Goal: Task Accomplishment & Management: Use online tool/utility

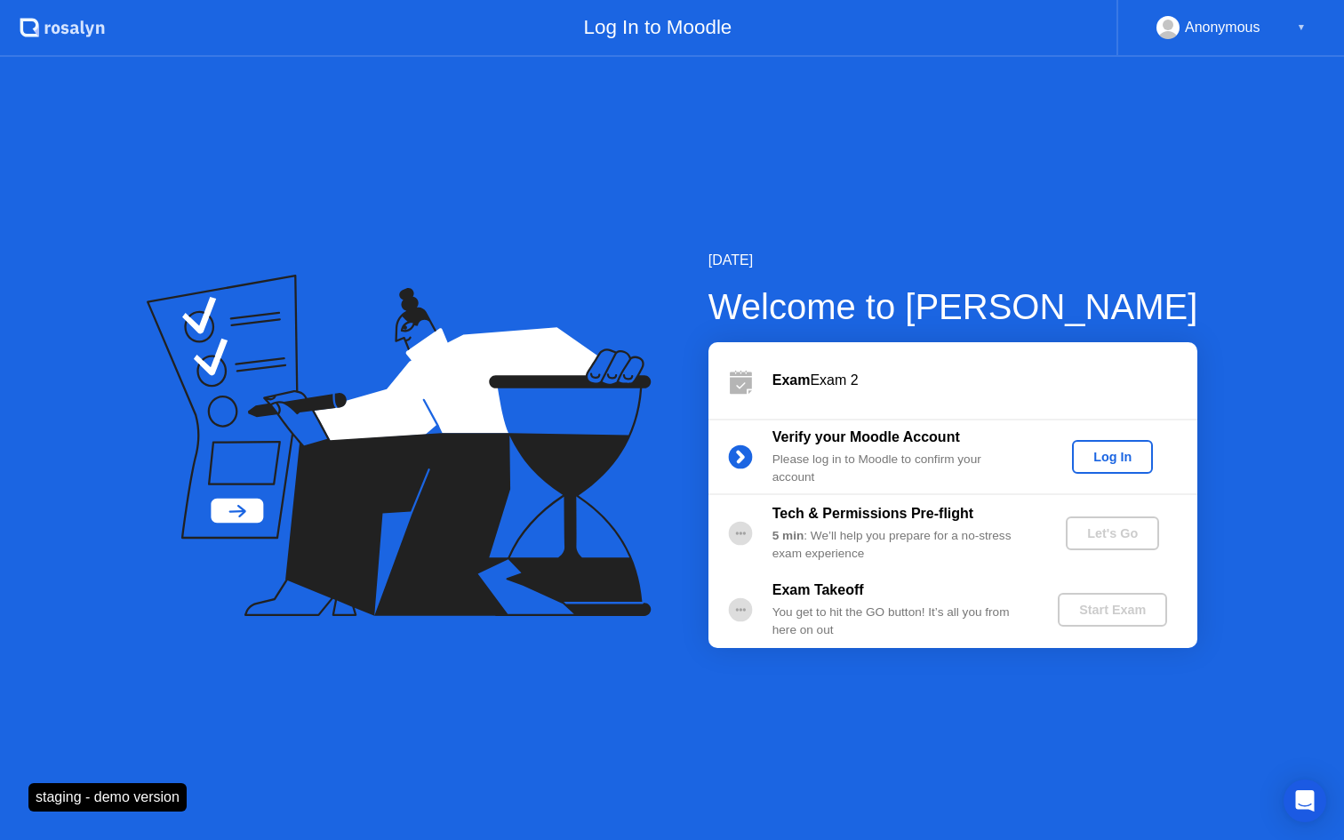
click at [1126, 454] on div "Log In" at bounding box center [1112, 457] width 67 height 14
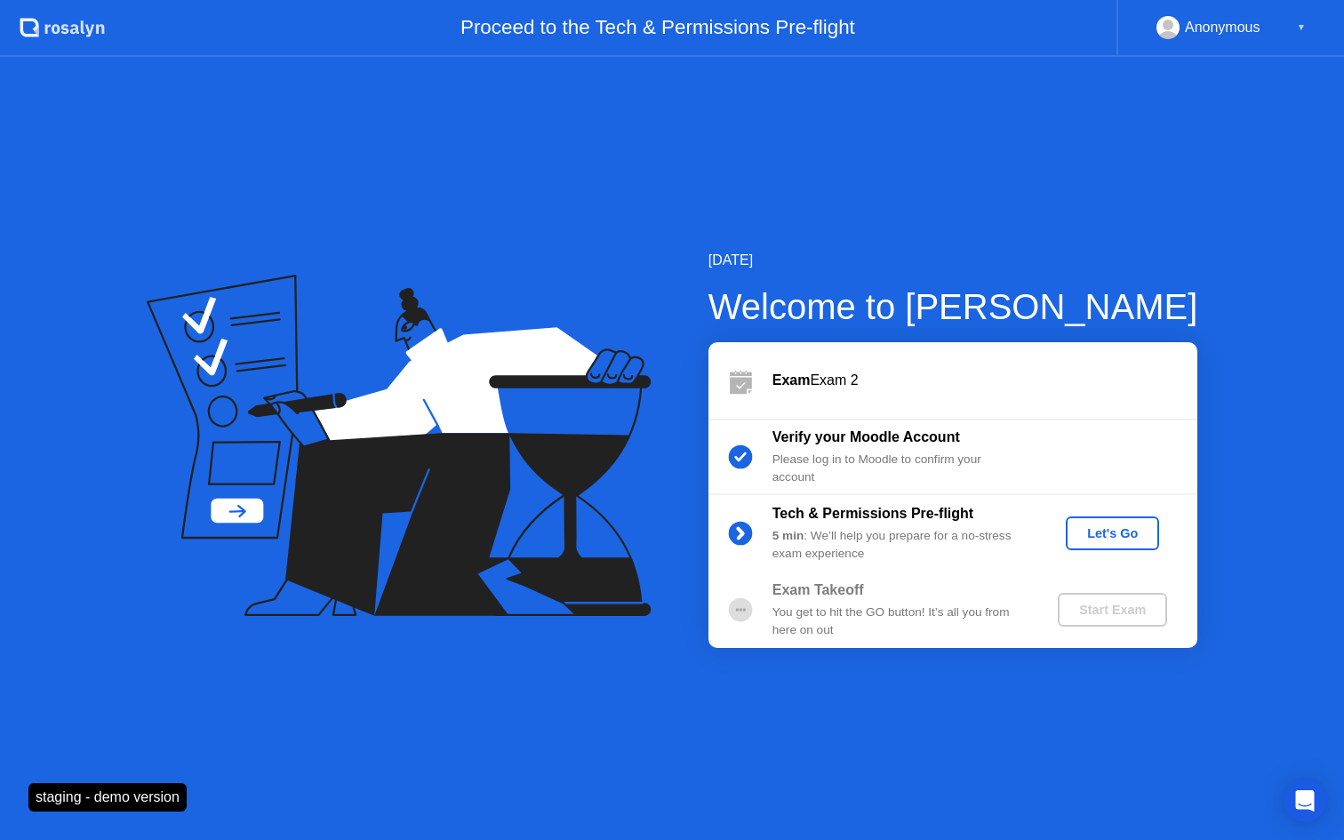
click at [1100, 526] on div "Let's Go" at bounding box center [1112, 533] width 79 height 14
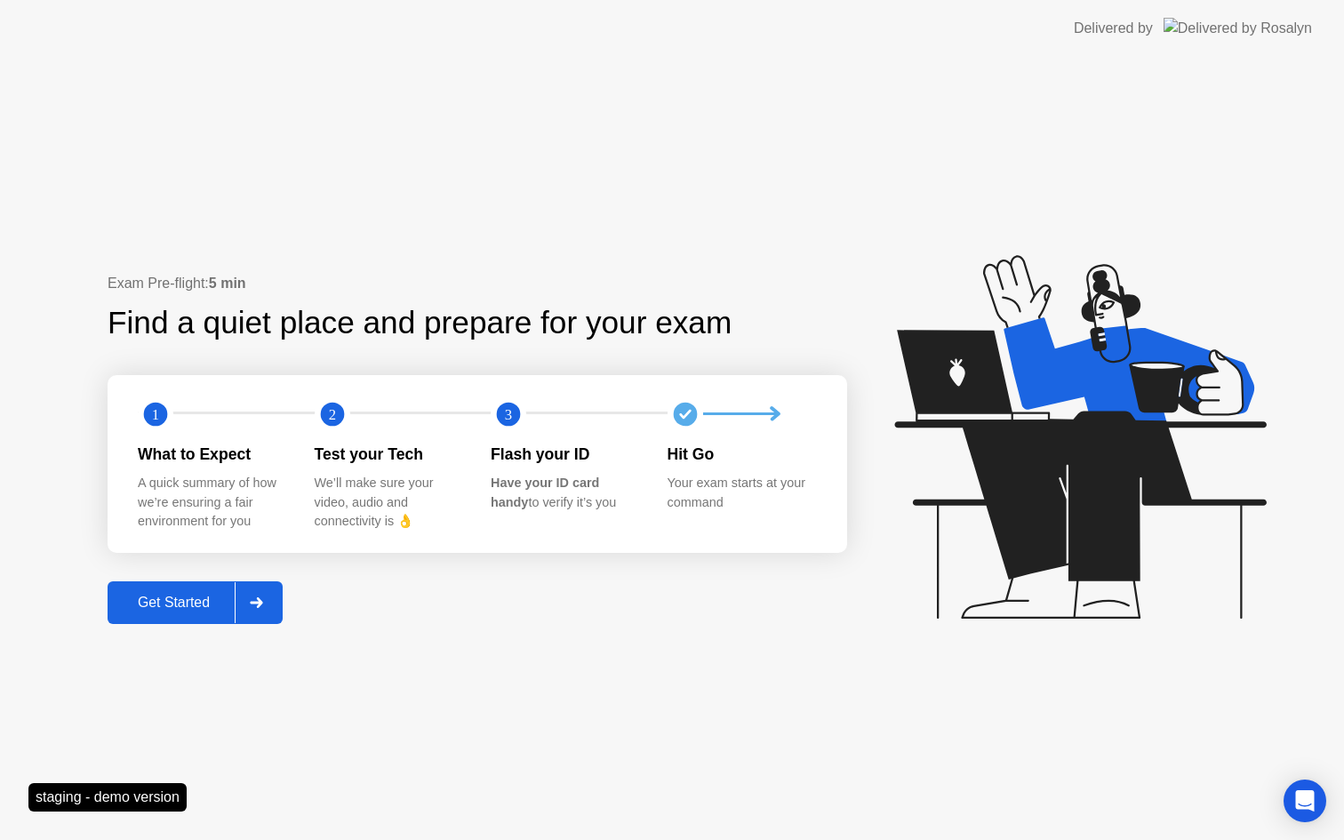
click at [201, 605] on div "Get Started" at bounding box center [174, 603] width 122 height 16
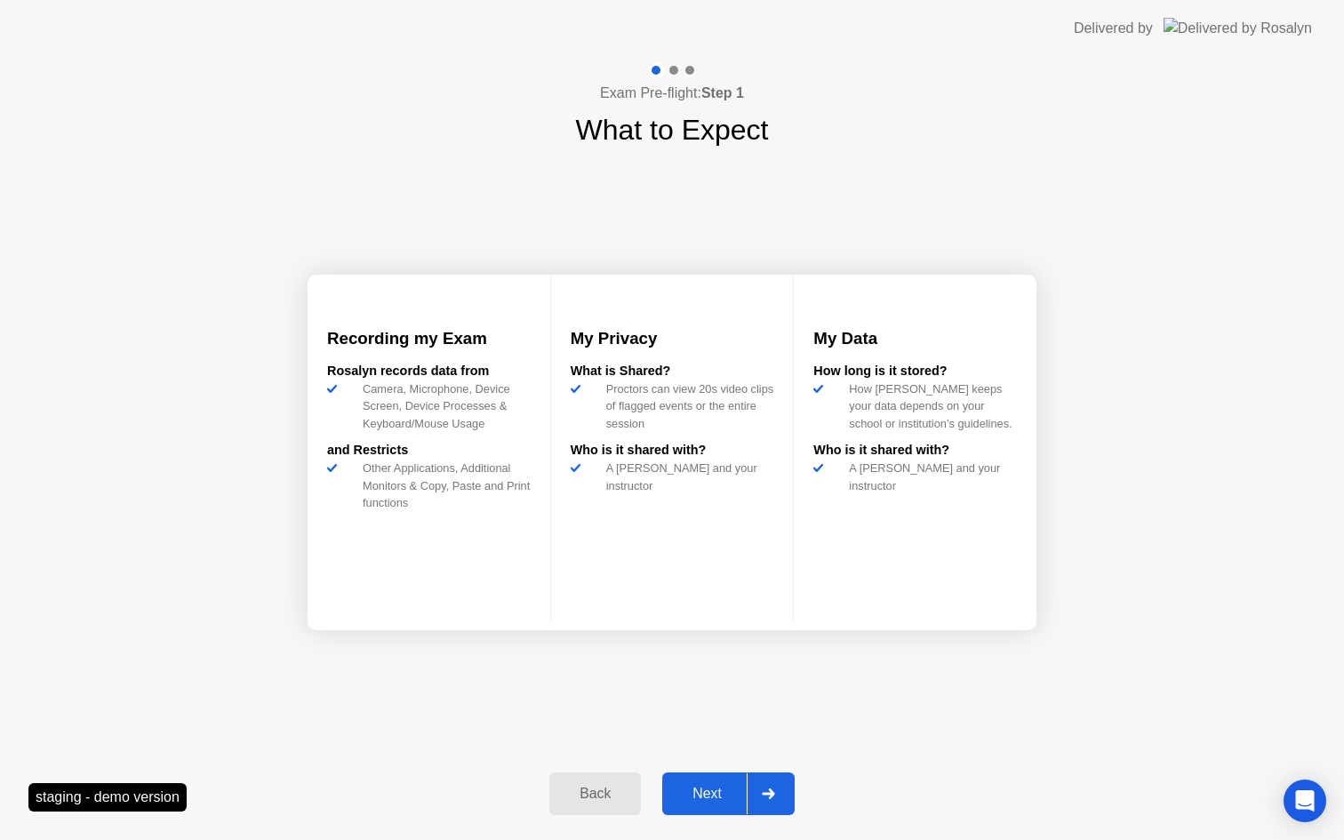
click at [711, 795] on div "Next" at bounding box center [707, 794] width 79 height 16
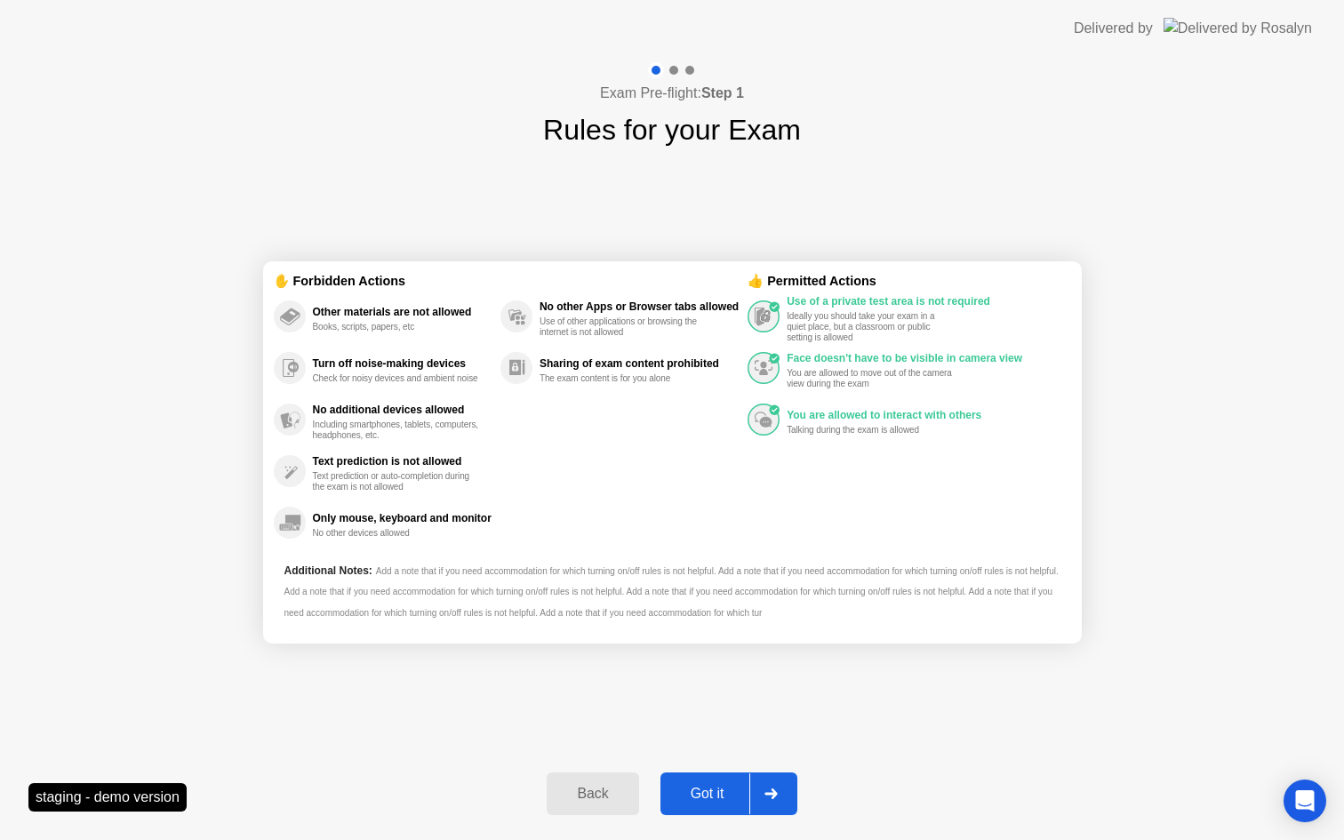
click at [711, 793] on div "Got it" at bounding box center [708, 794] width 84 height 16
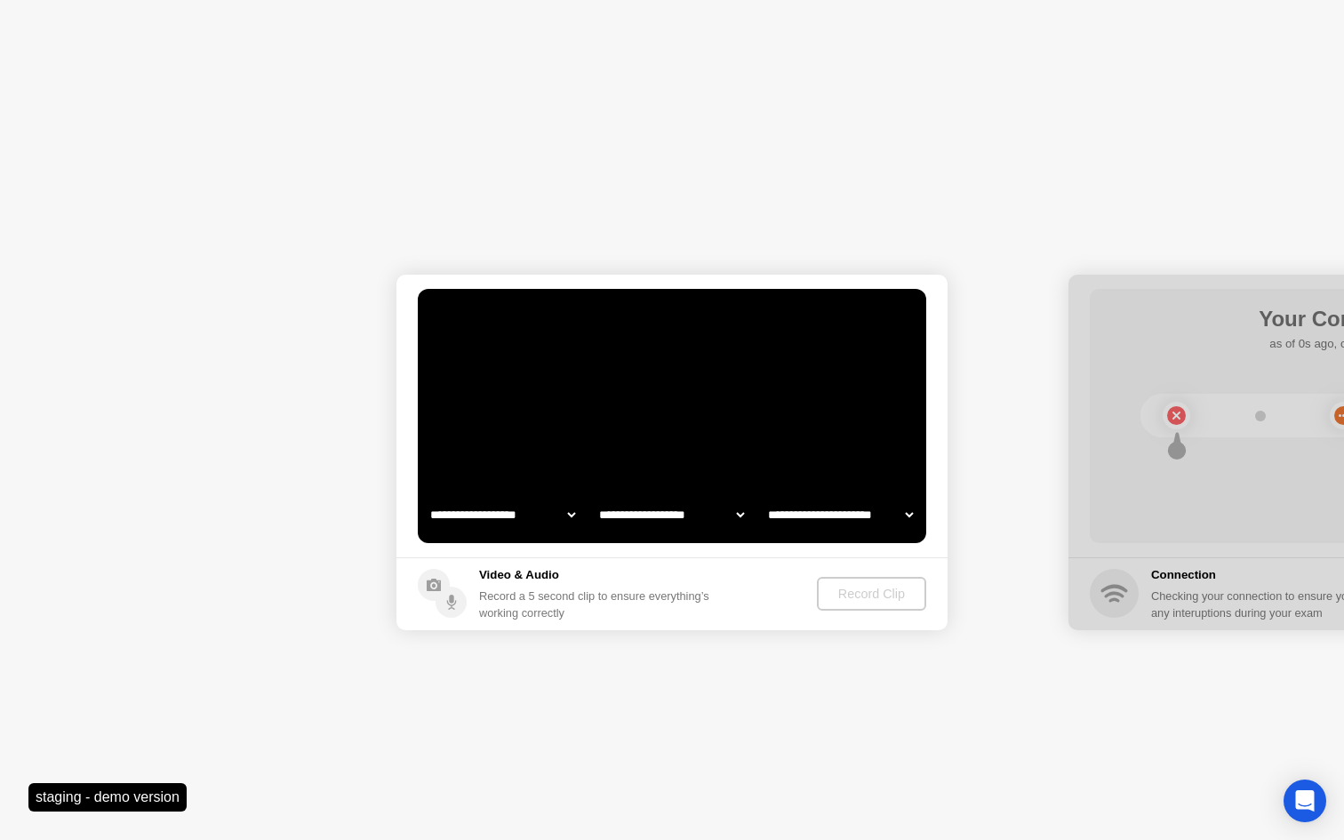
select select "**********"
select select "*******"
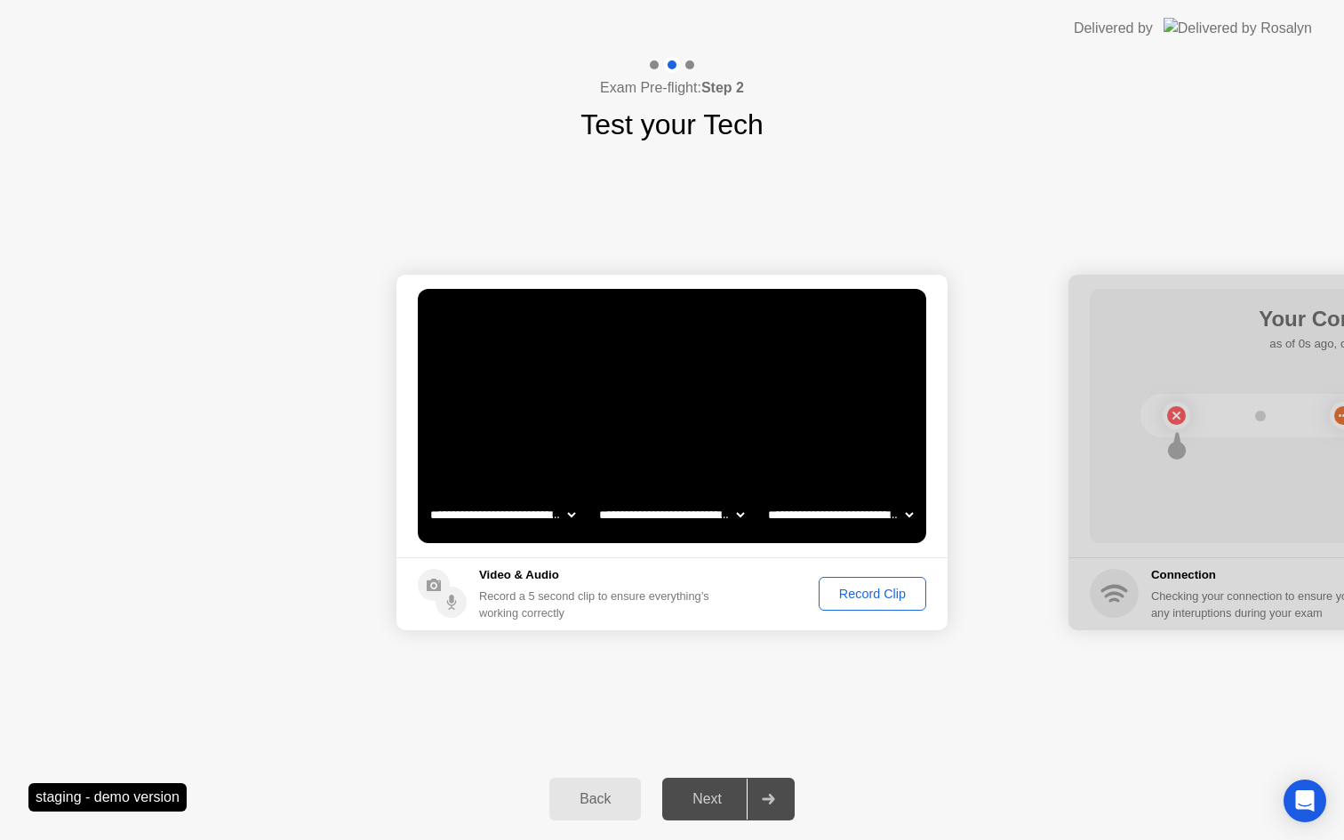
click at [855, 599] on div "Record Clip" at bounding box center [872, 594] width 95 height 14
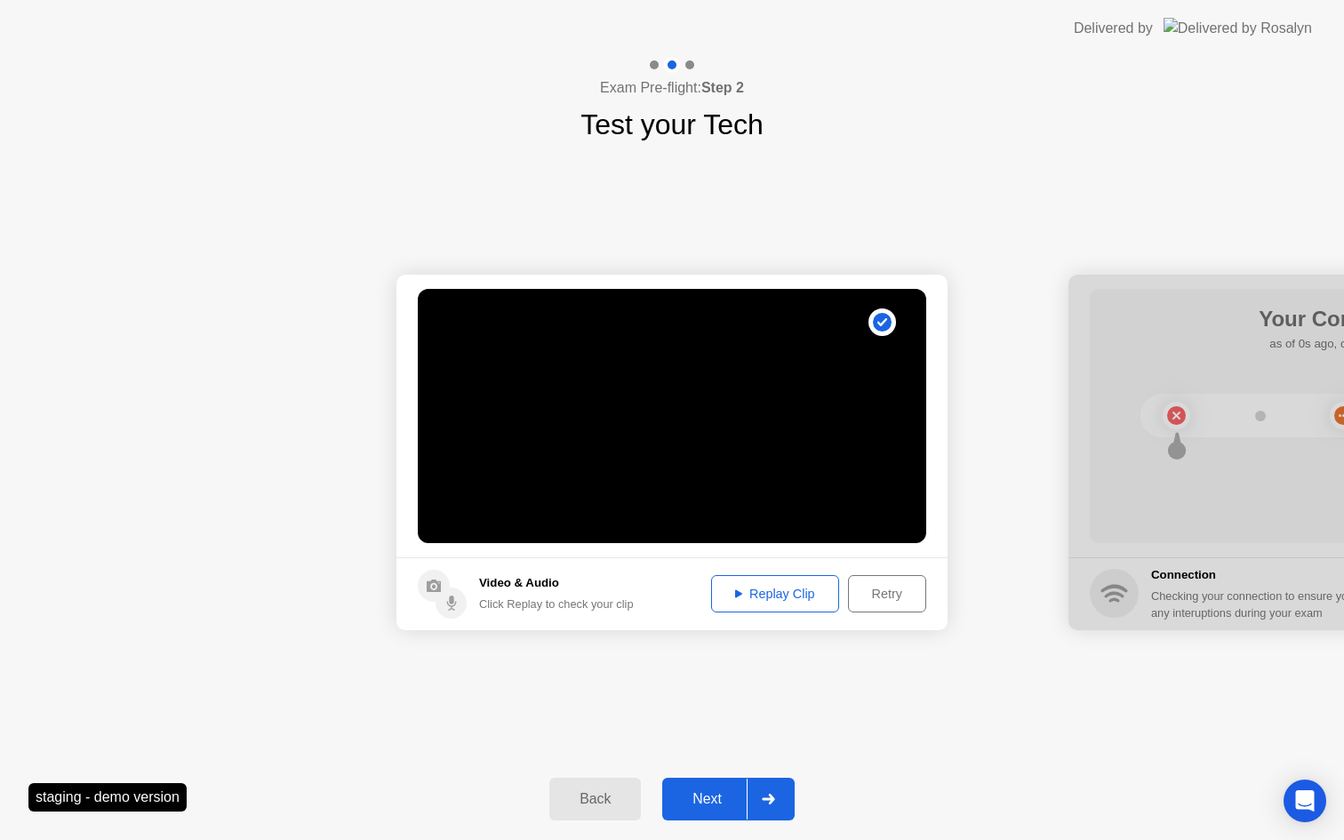
click at [721, 791] on div "Next" at bounding box center [707, 799] width 79 height 16
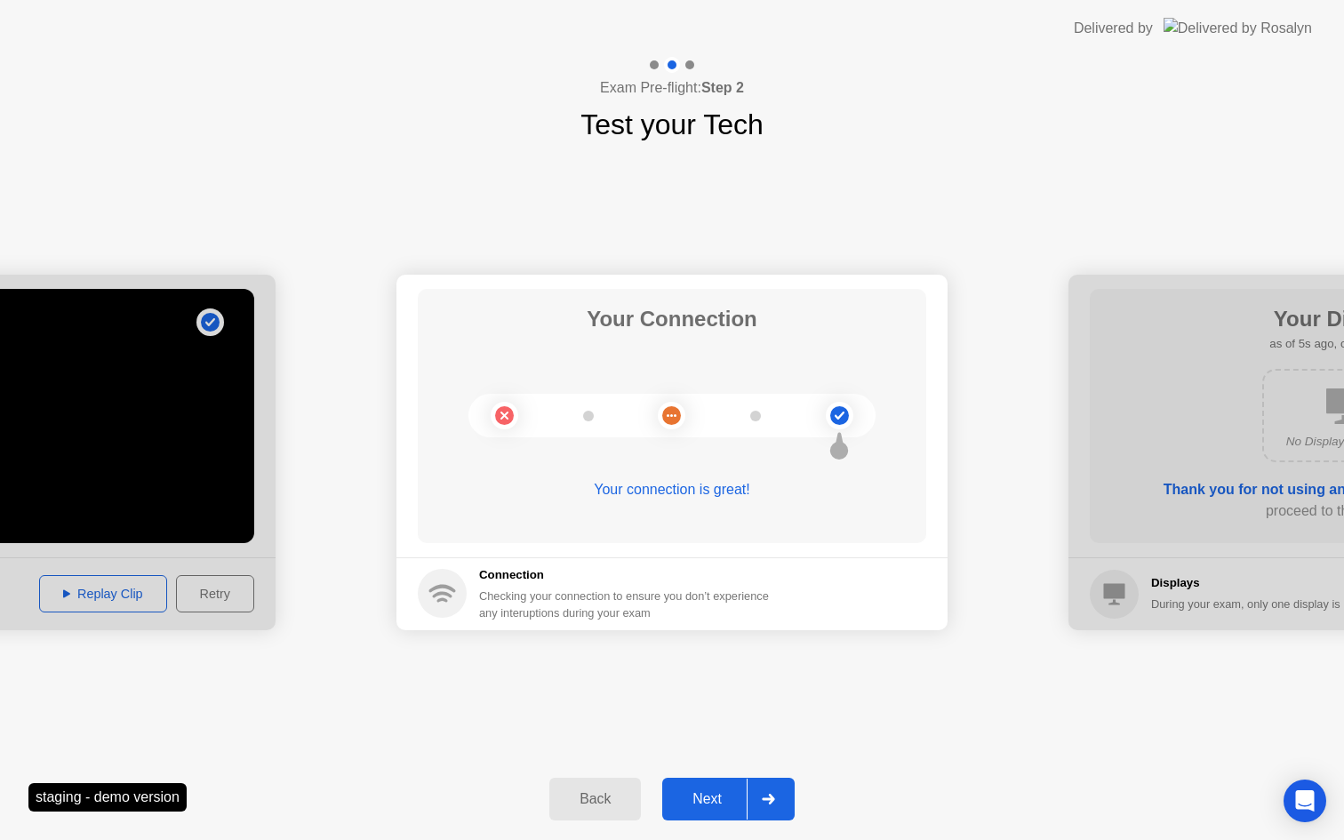
click at [707, 799] on div "Next" at bounding box center [707, 799] width 79 height 16
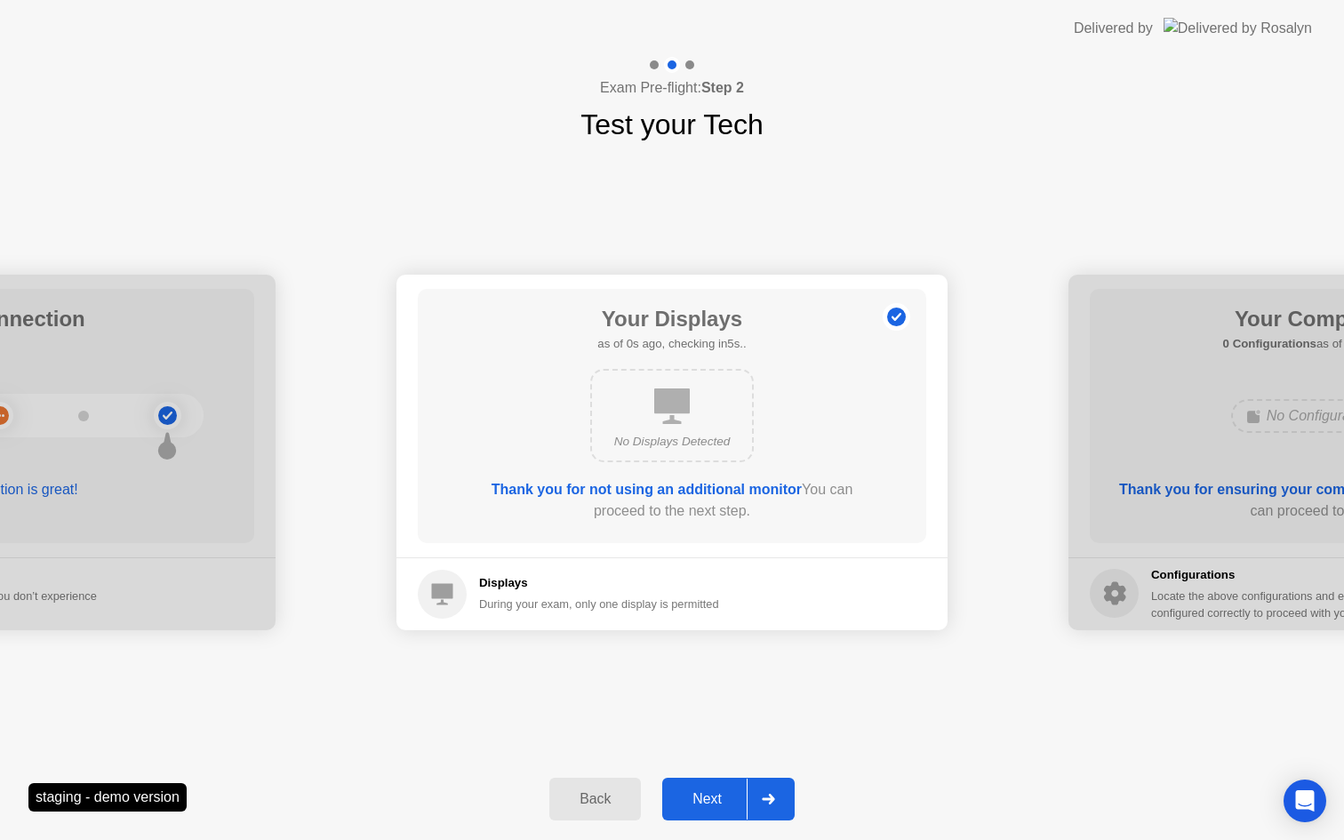
click at [707, 798] on div "Next" at bounding box center [707, 799] width 79 height 16
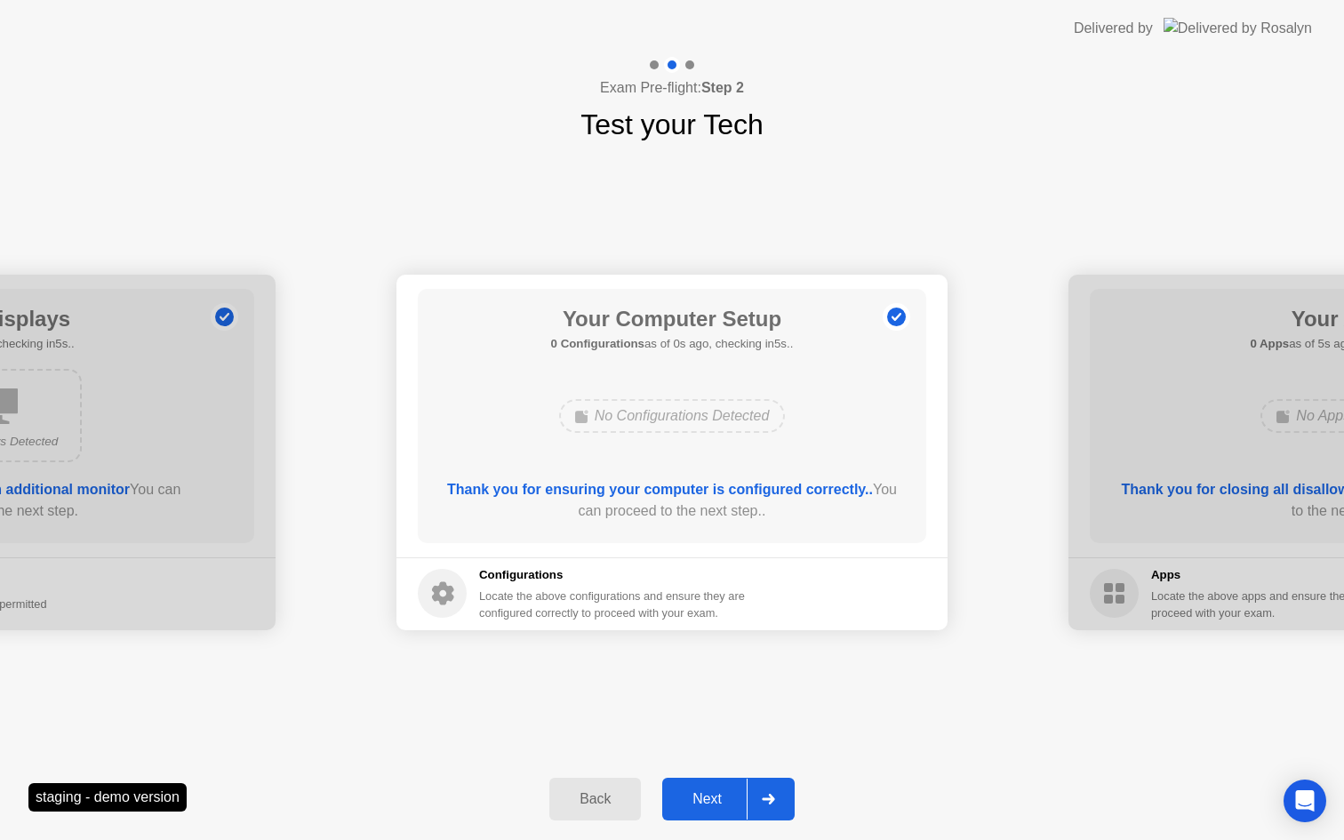
click at [707, 798] on div "Next" at bounding box center [707, 799] width 79 height 16
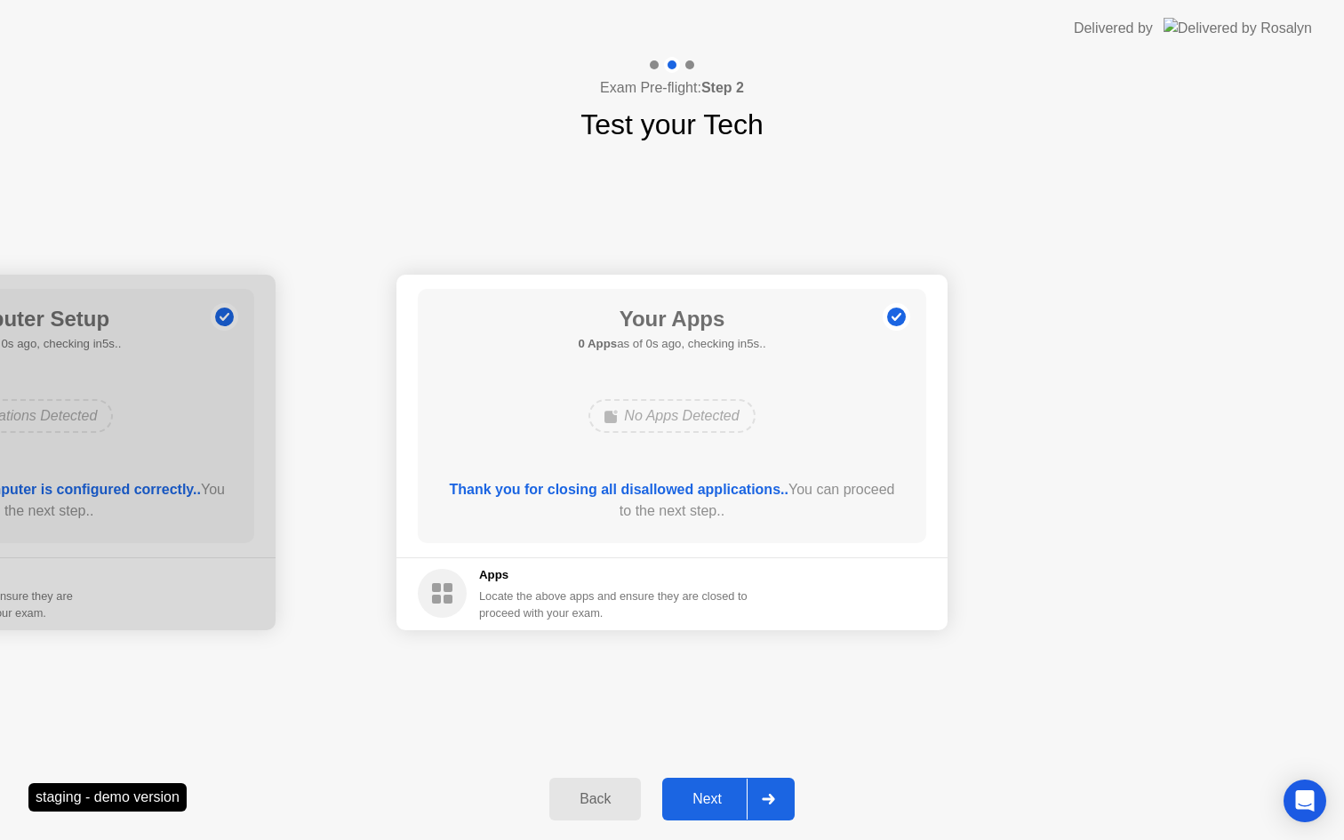
click at [707, 798] on div "Next" at bounding box center [707, 799] width 79 height 16
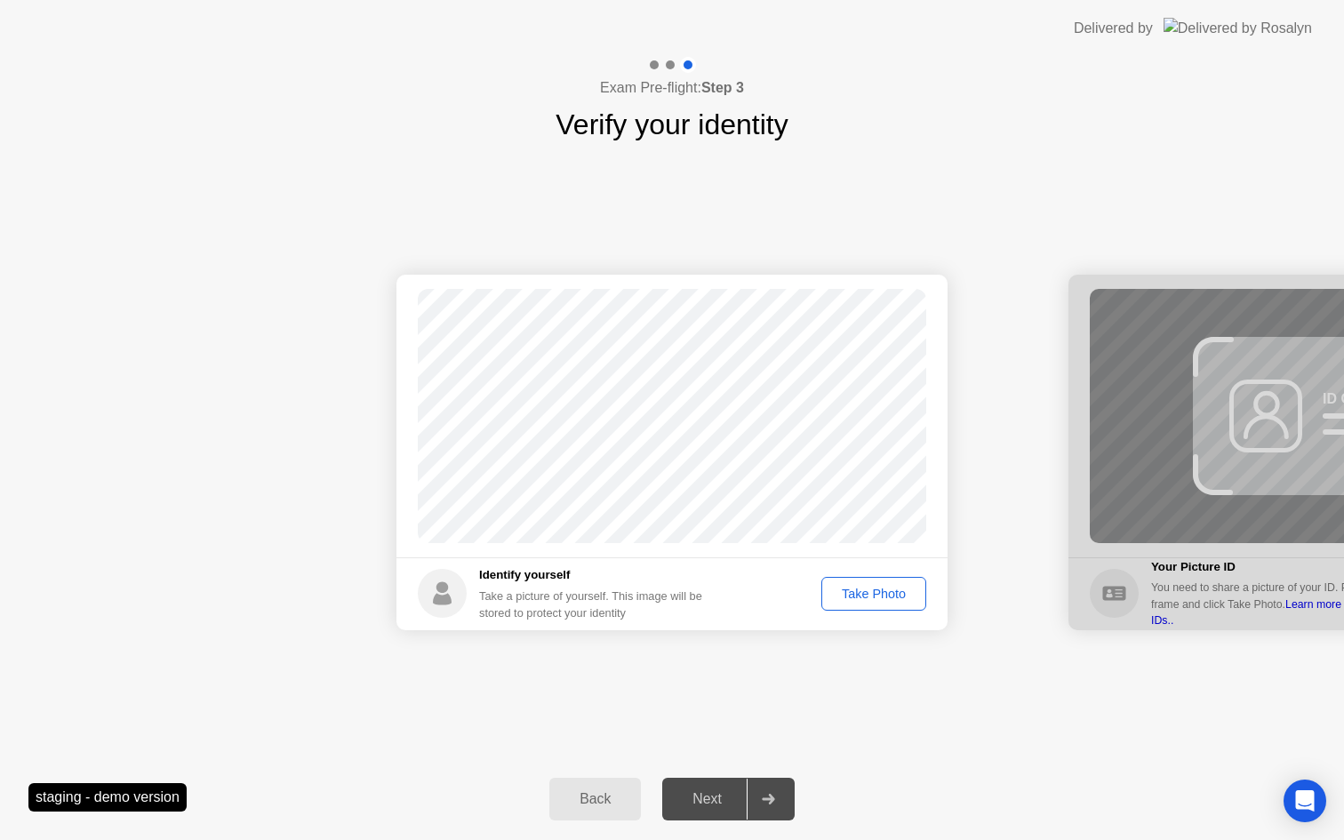
click at [856, 592] on div "Take Photo" at bounding box center [874, 594] width 92 height 14
click at [706, 803] on div "Next" at bounding box center [707, 799] width 79 height 16
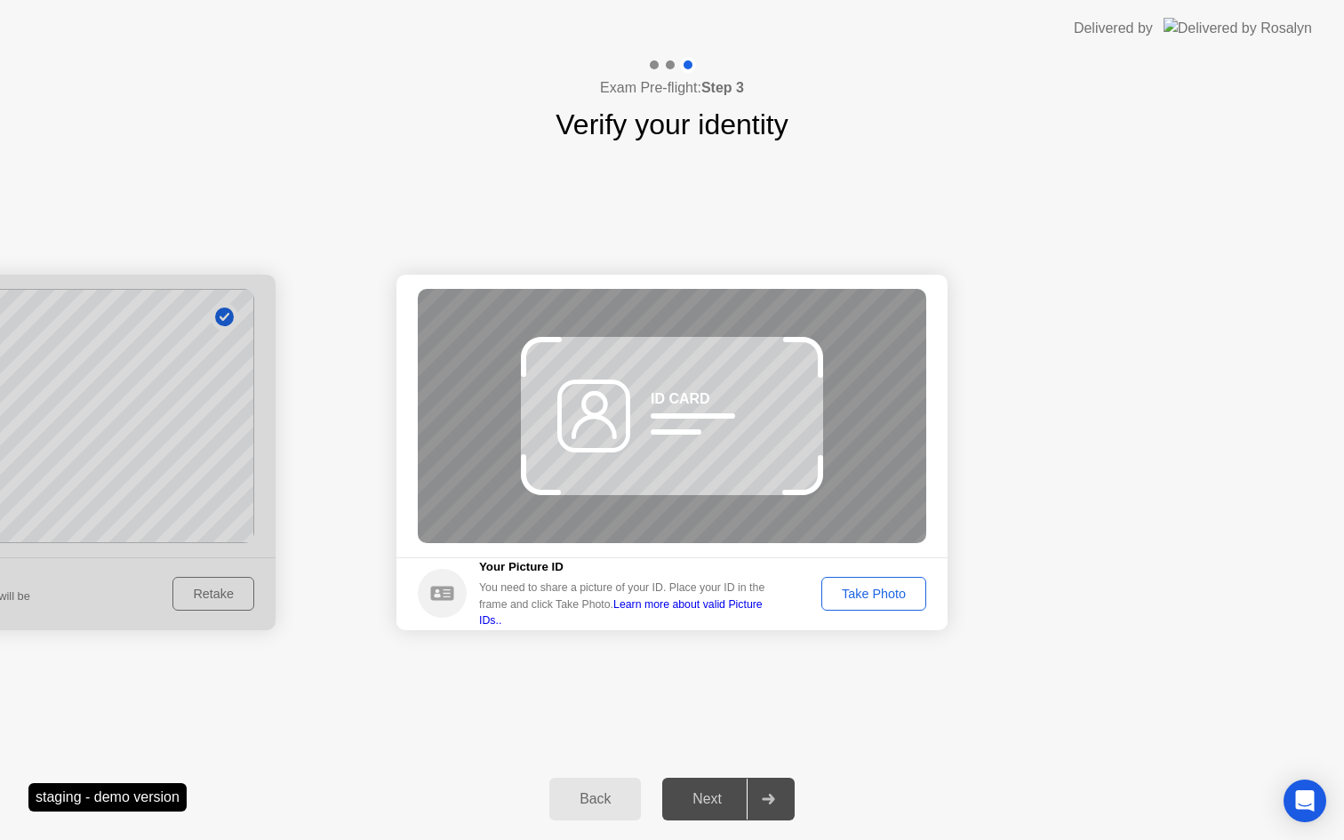
click at [870, 594] on div "Take Photo" at bounding box center [874, 594] width 92 height 14
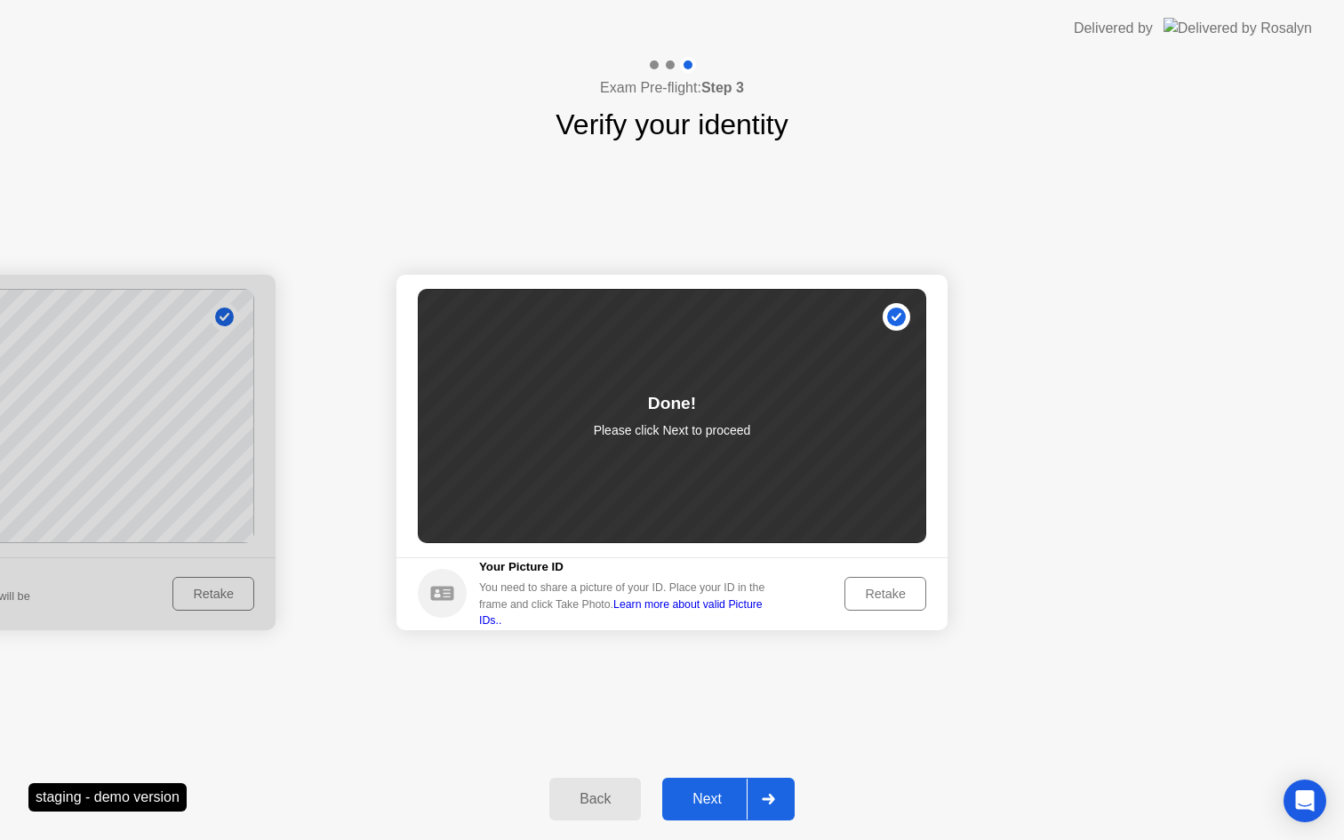
click at [701, 787] on button "Next" at bounding box center [728, 799] width 132 height 43
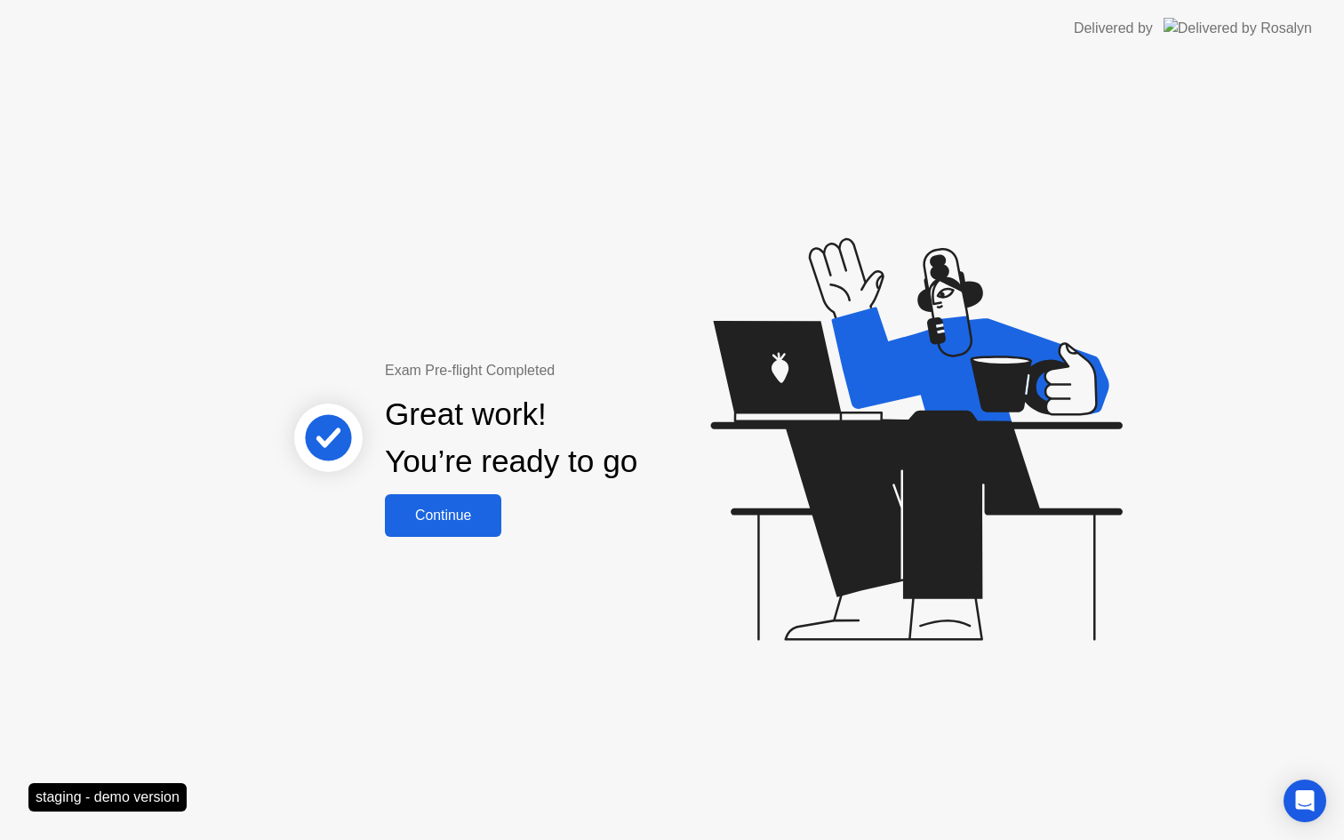
click at [455, 502] on button "Continue" at bounding box center [443, 515] width 116 height 43
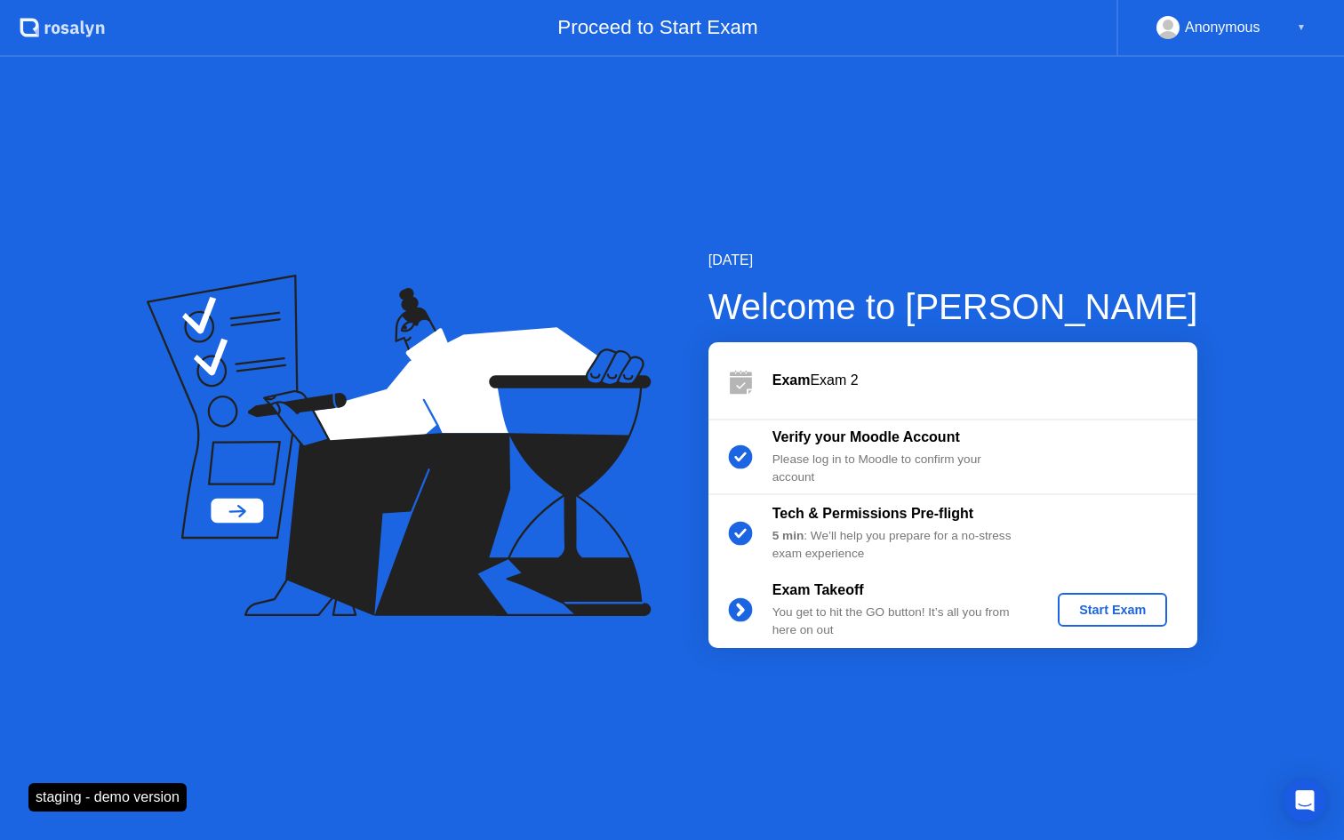
click at [1110, 614] on div "Start Exam" at bounding box center [1112, 610] width 95 height 14
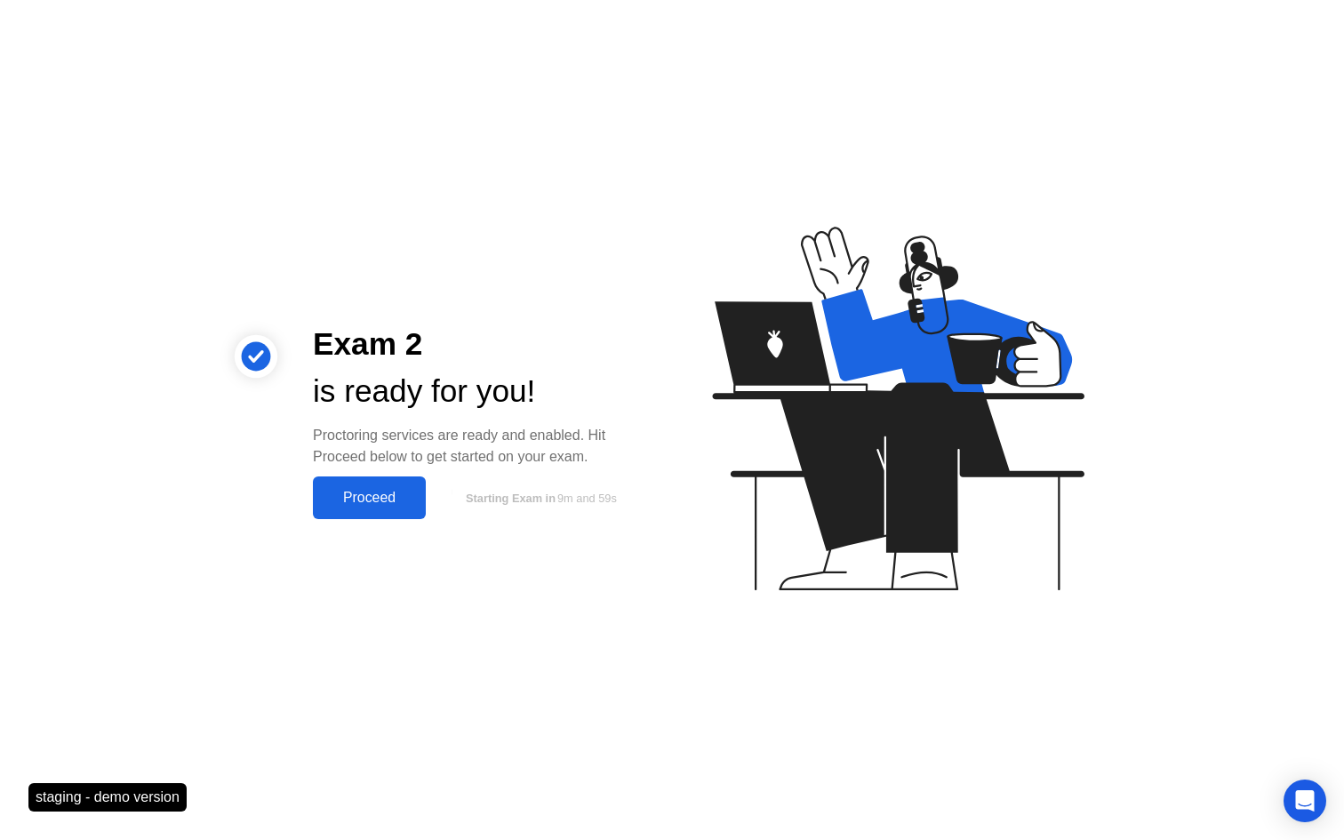
click at [379, 493] on div "Proceed" at bounding box center [369, 498] width 102 height 16
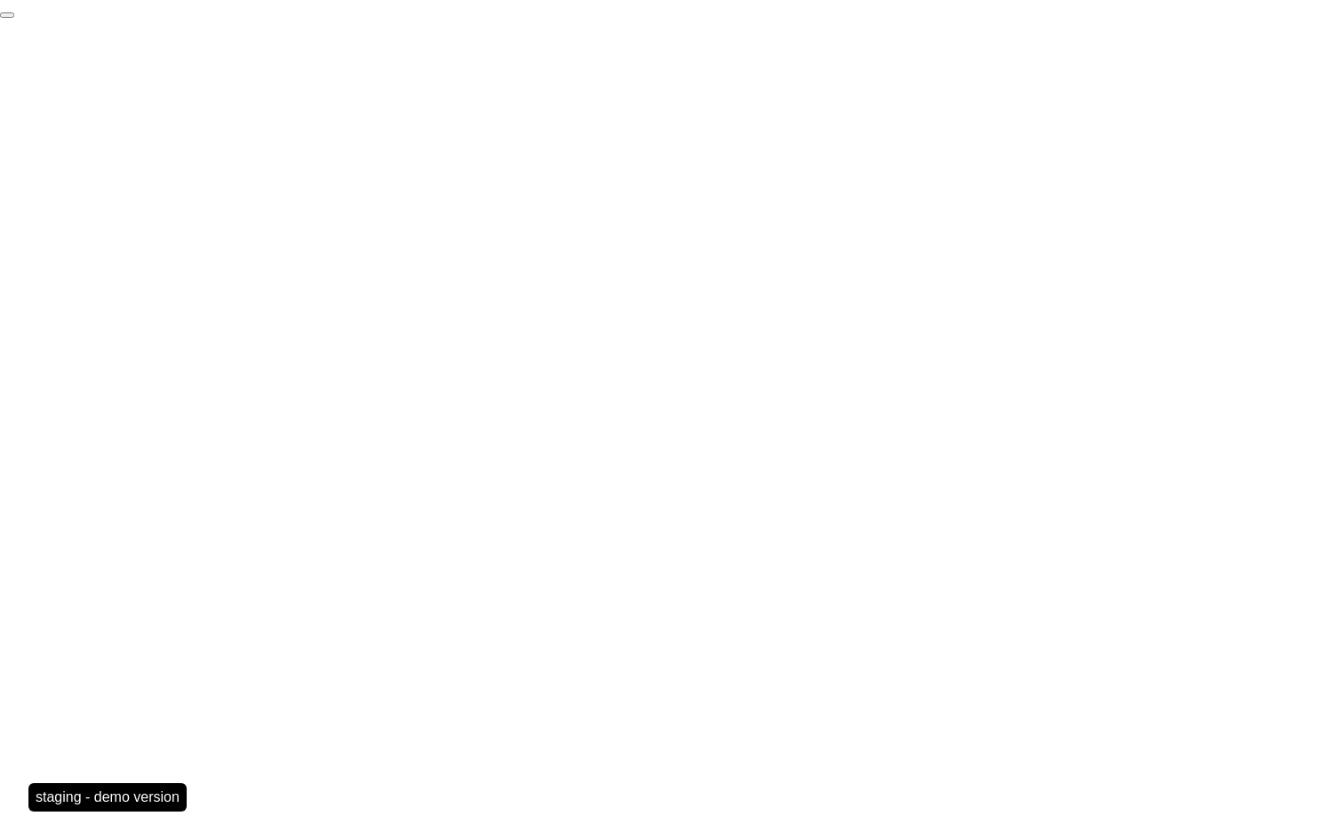
click div "End Proctoring Session"
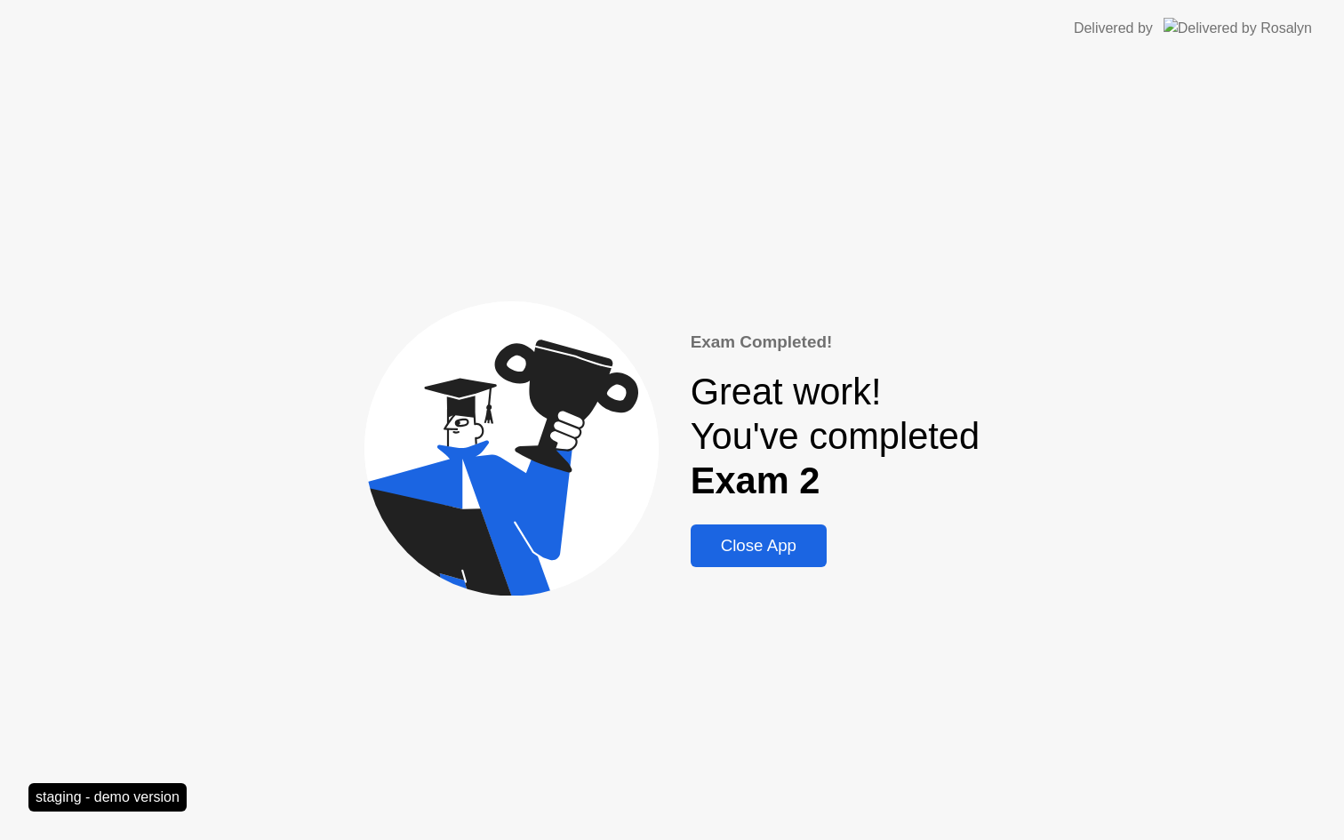
click at [764, 548] on div "Close App" at bounding box center [758, 546] width 125 height 20
